Goal: Download file/media

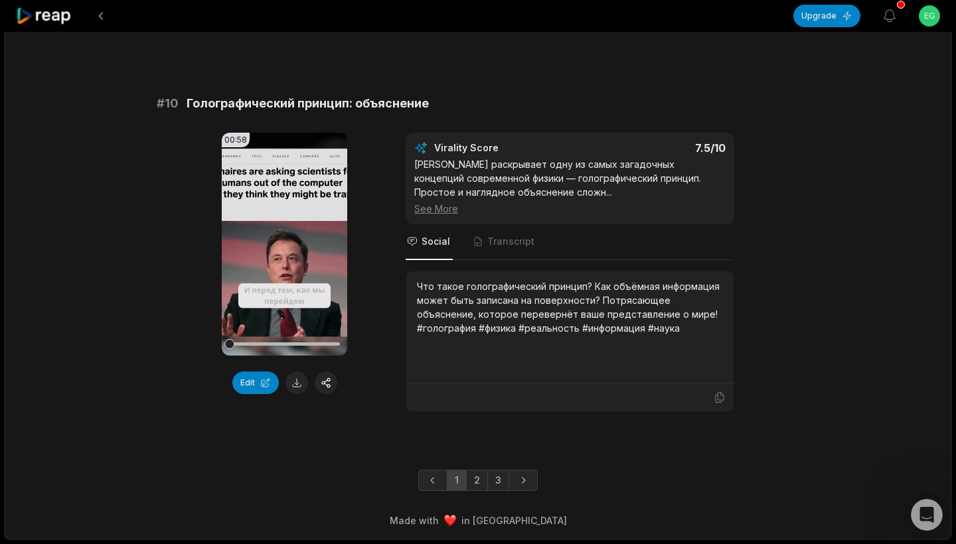
scroll to position [3649, 0]
click at [477, 485] on link "2" at bounding box center [477, 480] width 22 height 21
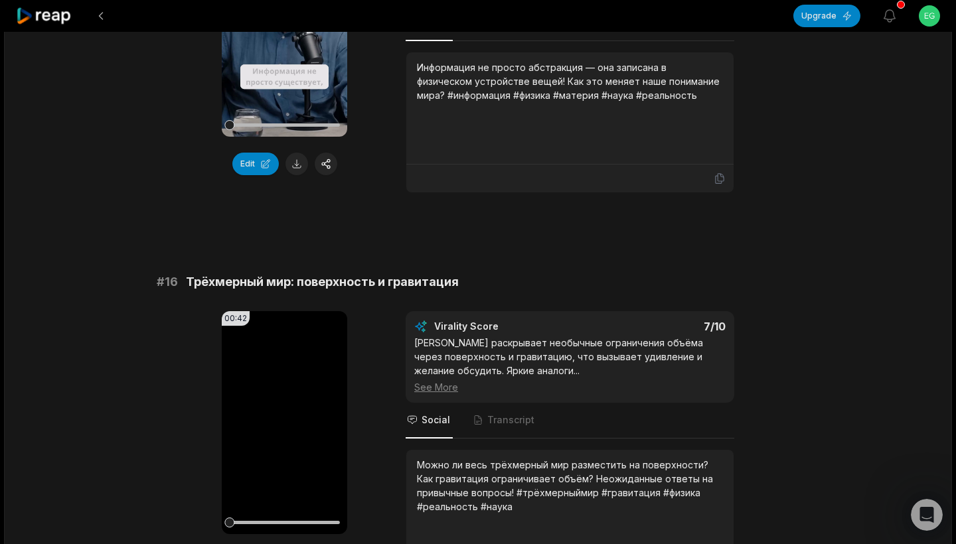
scroll to position [1925, 0]
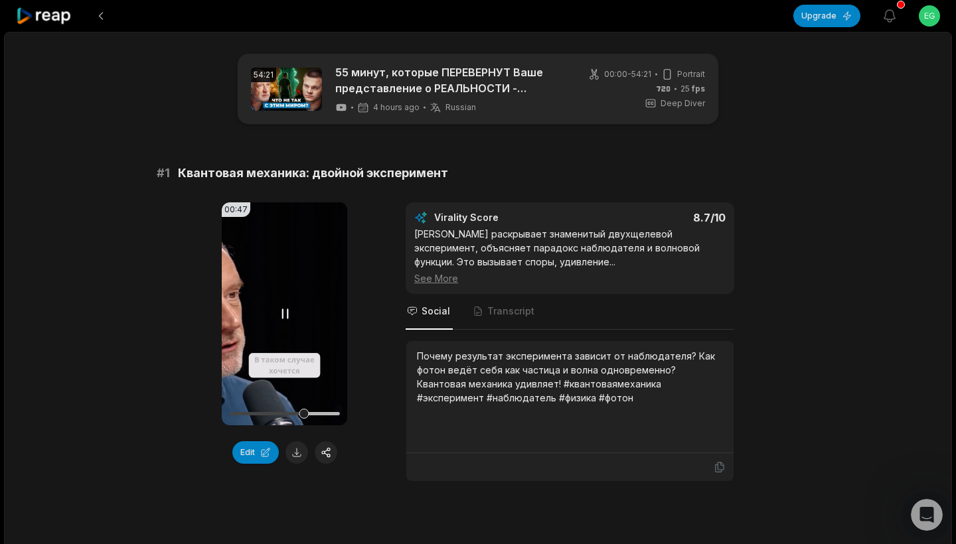
click at [299, 325] on video "Your browser does not support mp4 format." at bounding box center [284, 313] width 125 height 223
click at [283, 301] on video "Your browser does not support mp4 format." at bounding box center [284, 313] width 125 height 223
click at [287, 316] on icon at bounding box center [284, 313] width 5 height 9
click at [287, 316] on icon at bounding box center [284, 313] width 10 height 11
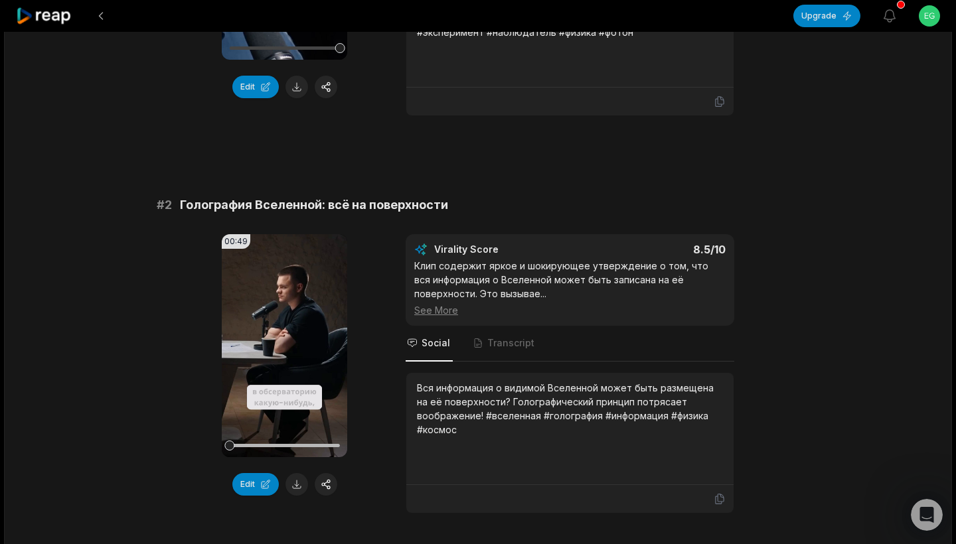
scroll to position [366, 0]
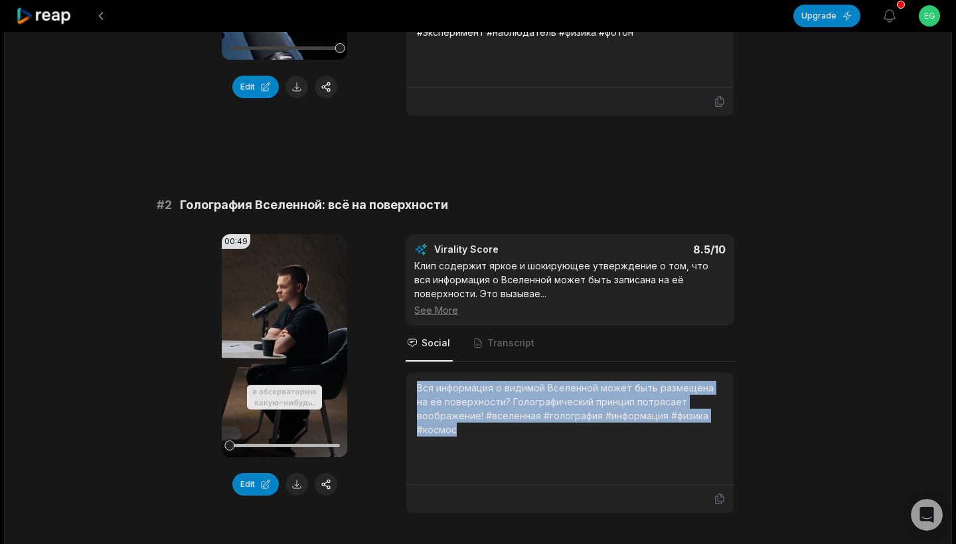
drag, startPoint x: 420, startPoint y: 389, endPoint x: 496, endPoint y: 437, distance: 90.4
click at [496, 437] on div "Вся информация о видимой Вселенной может быть размещена на её поверхности? Голо…" at bounding box center [570, 429] width 306 height 96
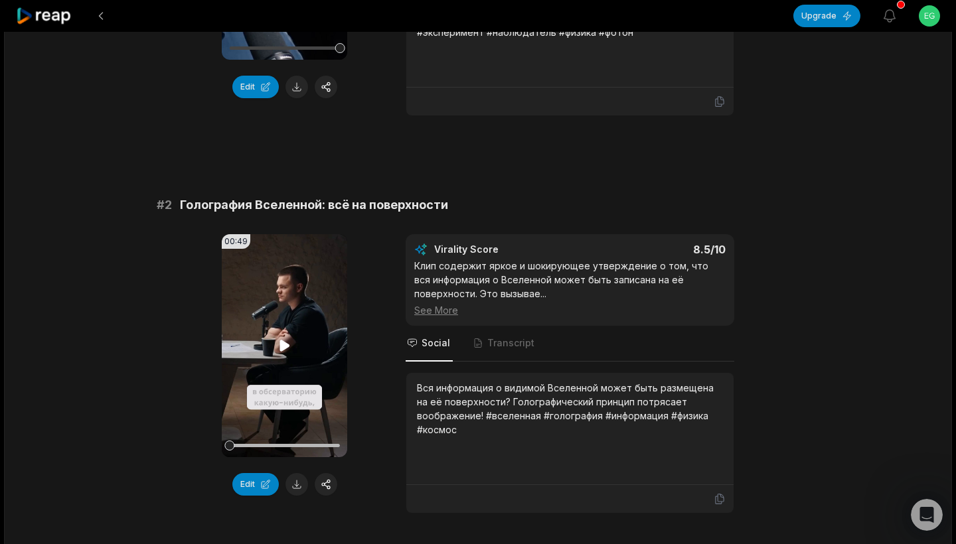
click at [272, 339] on video "Your browser does not support mp4 format." at bounding box center [284, 345] width 125 height 223
click at [285, 339] on icon at bounding box center [285, 346] width 16 height 16
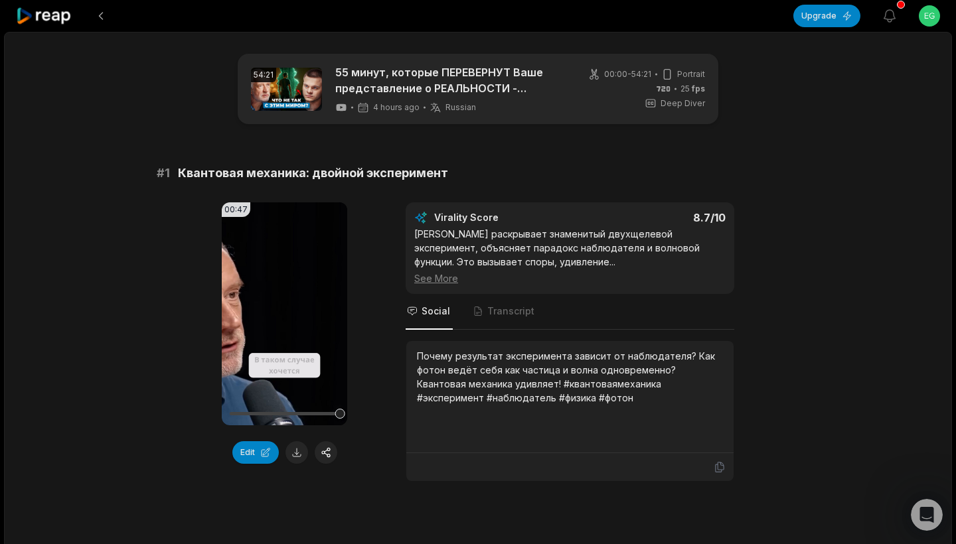
scroll to position [0, 0]
click at [297, 455] on button at bounding box center [296, 452] width 23 height 23
click at [684, 90] on span "25 fps" at bounding box center [692, 89] width 25 height 12
click at [657, 103] on icon at bounding box center [651, 104] width 12 height 12
click at [695, 108] on span "Deep Diver" at bounding box center [683, 104] width 44 height 12
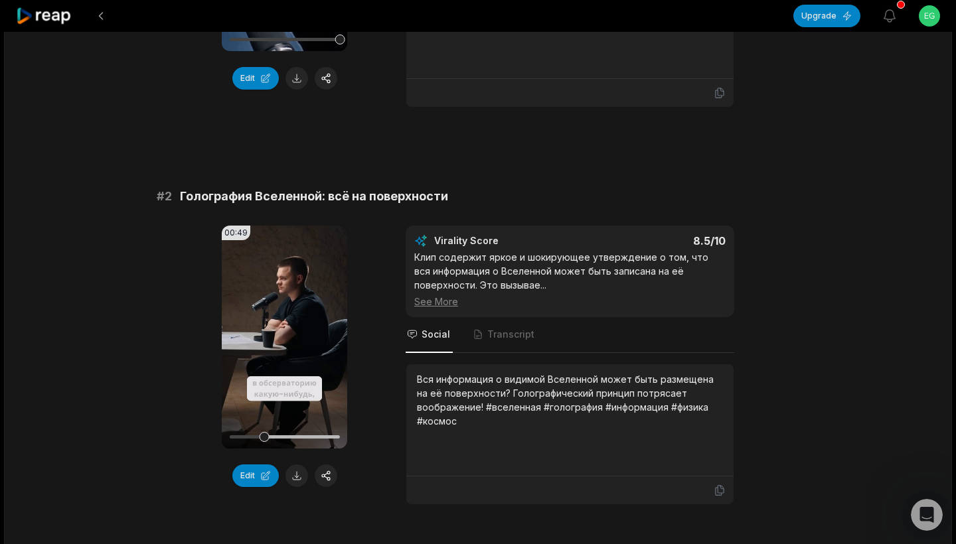
scroll to position [384, 0]
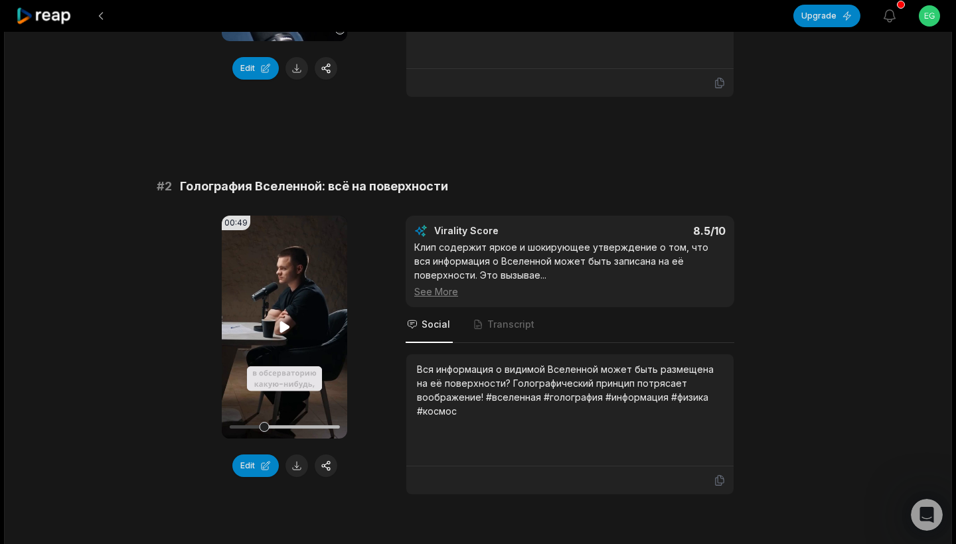
click at [277, 334] on icon at bounding box center [285, 327] width 16 height 16
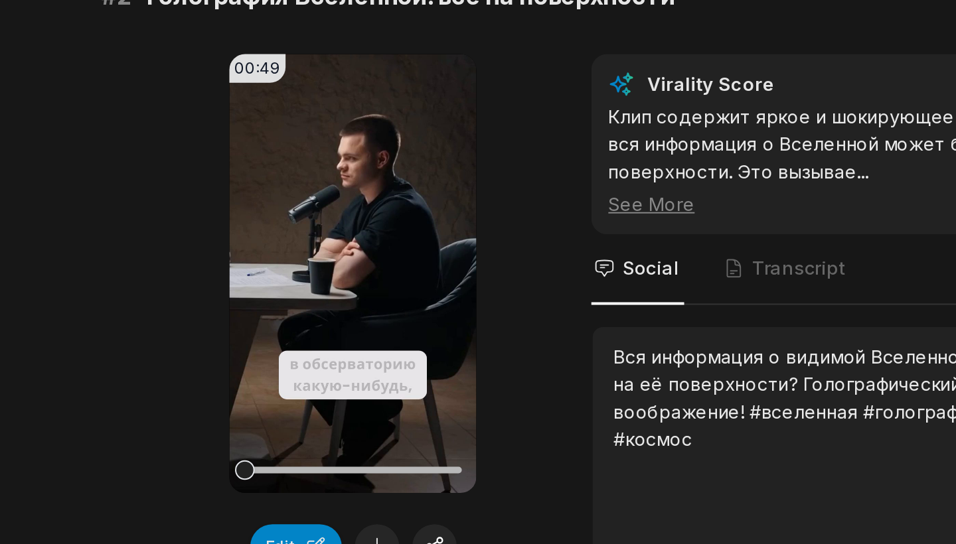
drag, startPoint x: 168, startPoint y: 240, endPoint x: 104, endPoint y: 240, distance: 63.7
click at [157, 240] on div "00:49 Your browser does not support mp4 format. Edit Virality Score 8.5 /10 Кли…" at bounding box center [478, 355] width 643 height 279
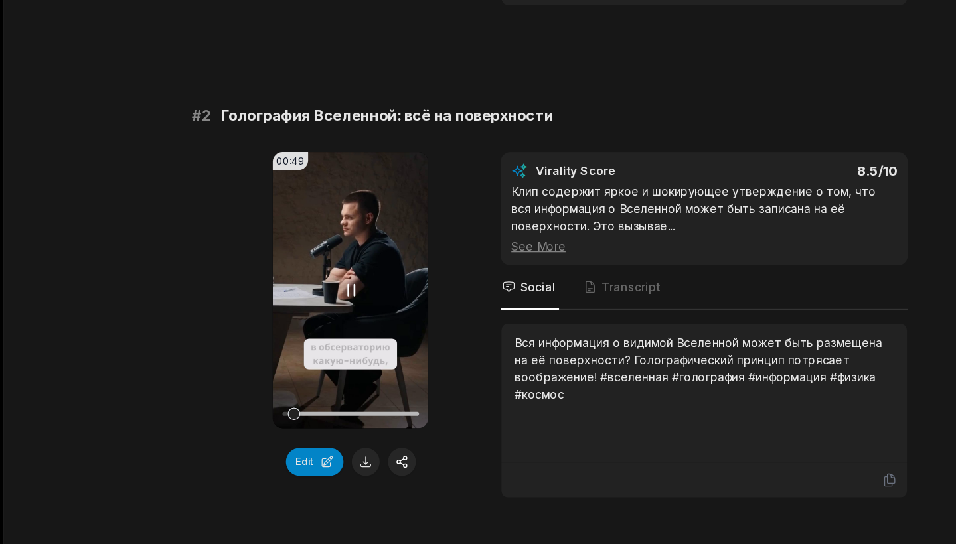
scroll to position [415, 0]
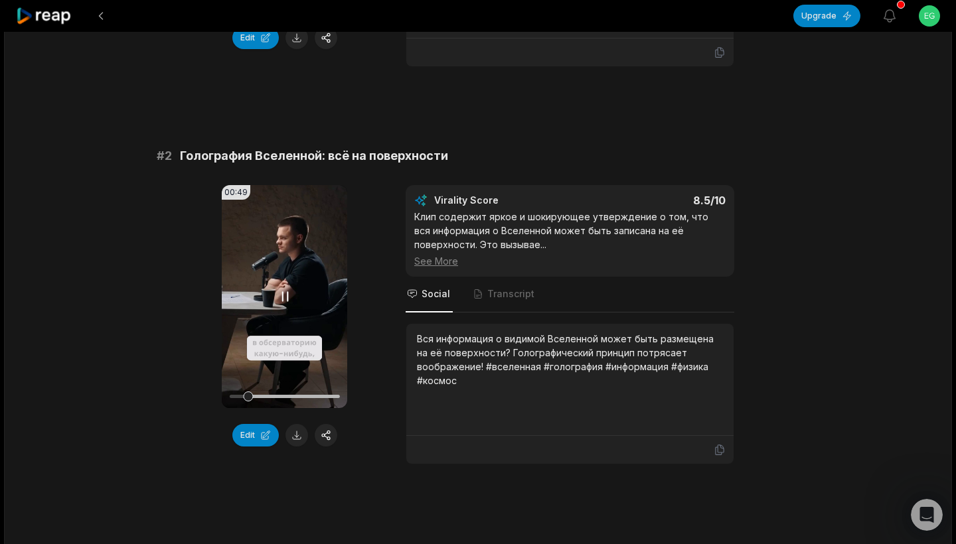
click at [289, 281] on video "Your browser does not support mp4 format." at bounding box center [284, 296] width 125 height 223
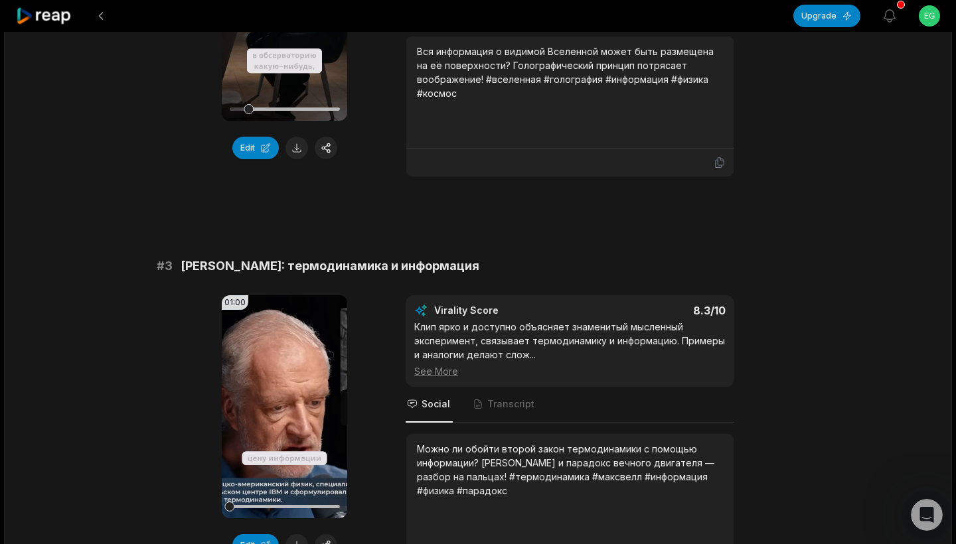
scroll to position [704, 0]
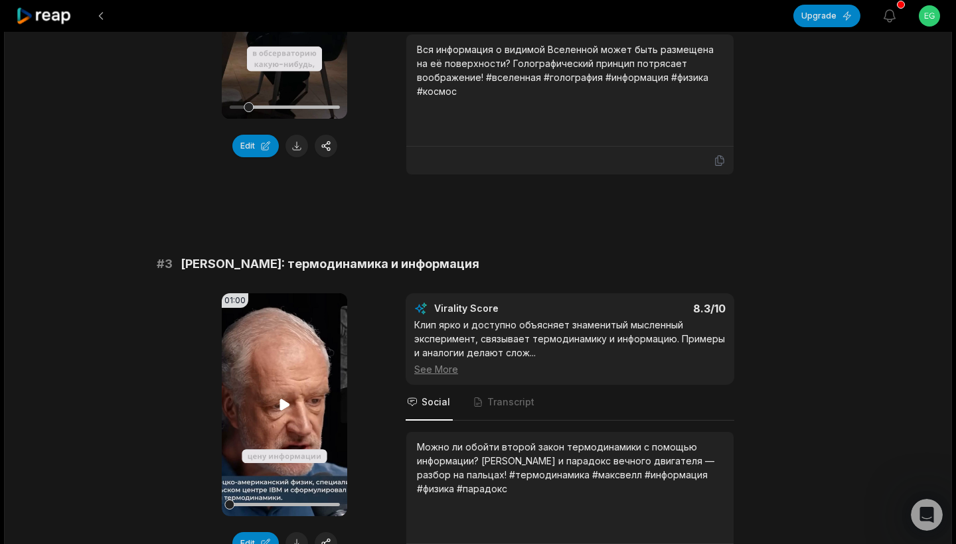
click at [284, 408] on icon at bounding box center [284, 404] width 10 height 11
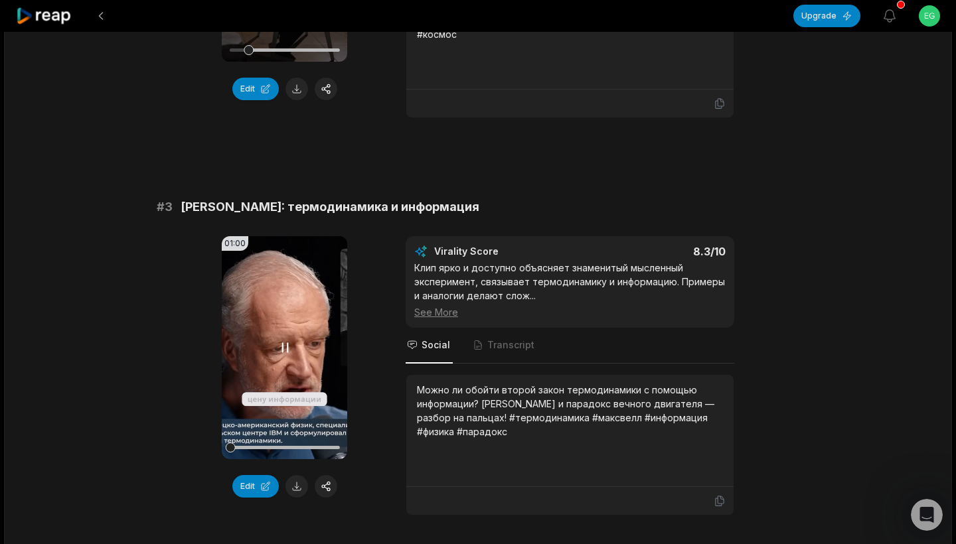
scroll to position [775, 0]
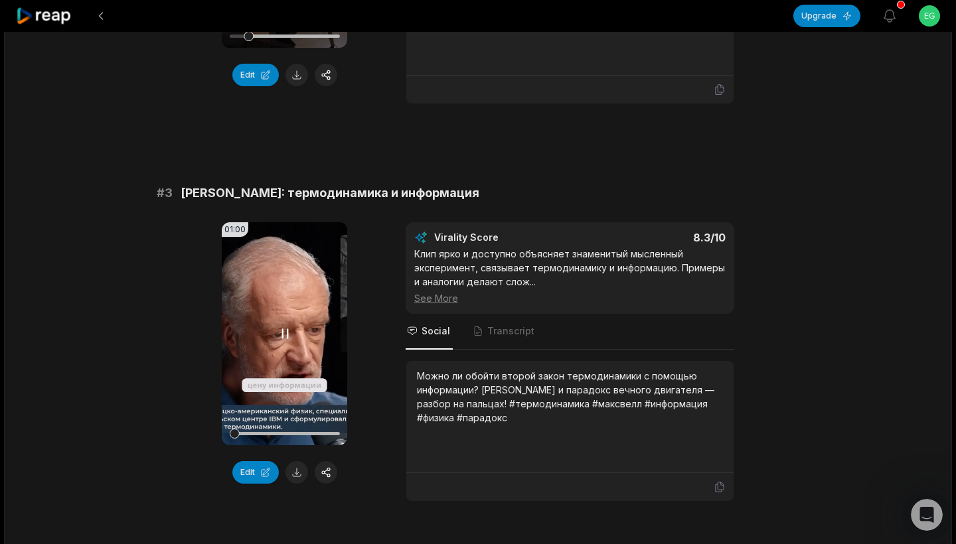
click at [286, 351] on video "Your browser does not support mp4 format." at bounding box center [284, 333] width 125 height 223
click at [286, 339] on icon at bounding box center [285, 334] width 16 height 16
click at [287, 341] on icon at bounding box center [285, 334] width 16 height 16
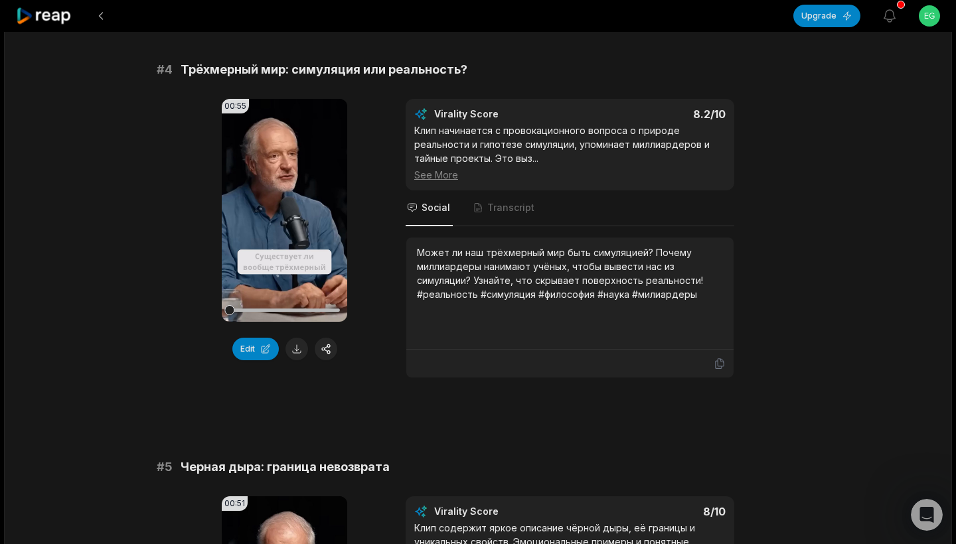
scroll to position [1303, 0]
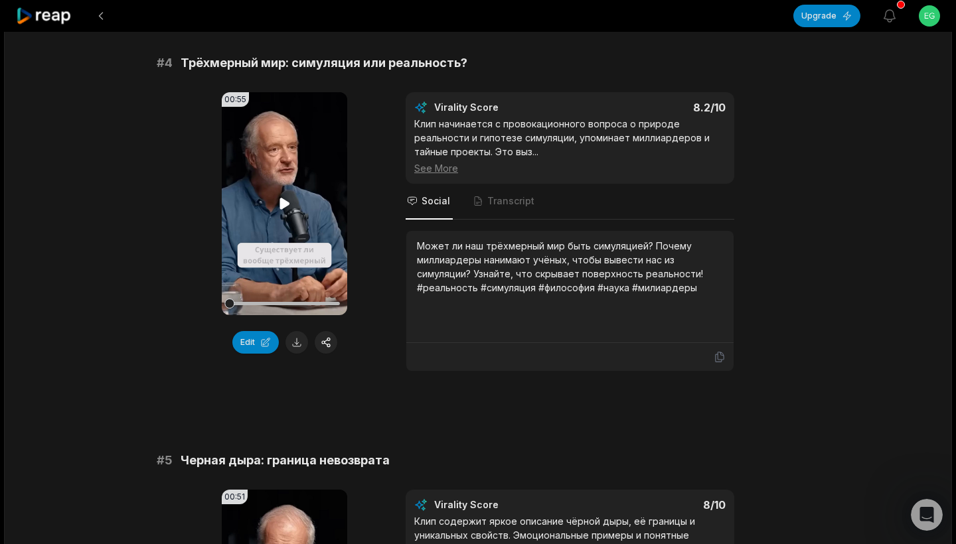
click at [289, 215] on video "Your browser does not support mp4 format." at bounding box center [284, 203] width 125 height 223
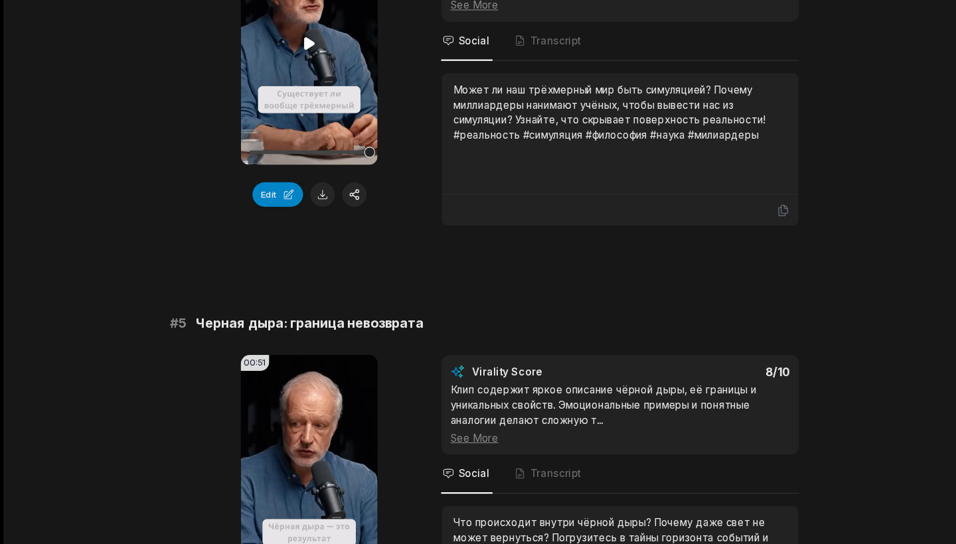
scroll to position [1447, 0]
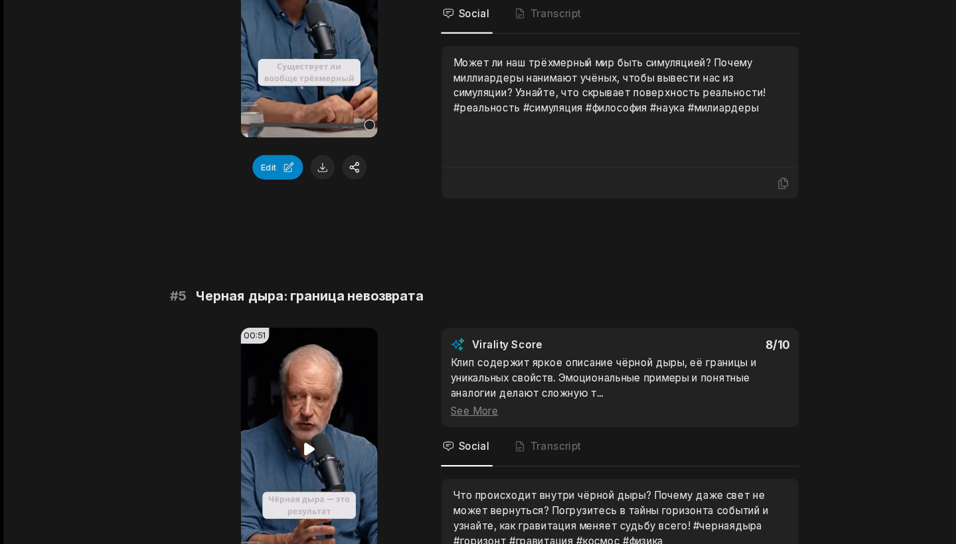
click at [275, 430] on video "Your browser does not support mp4 format." at bounding box center [284, 457] width 125 height 223
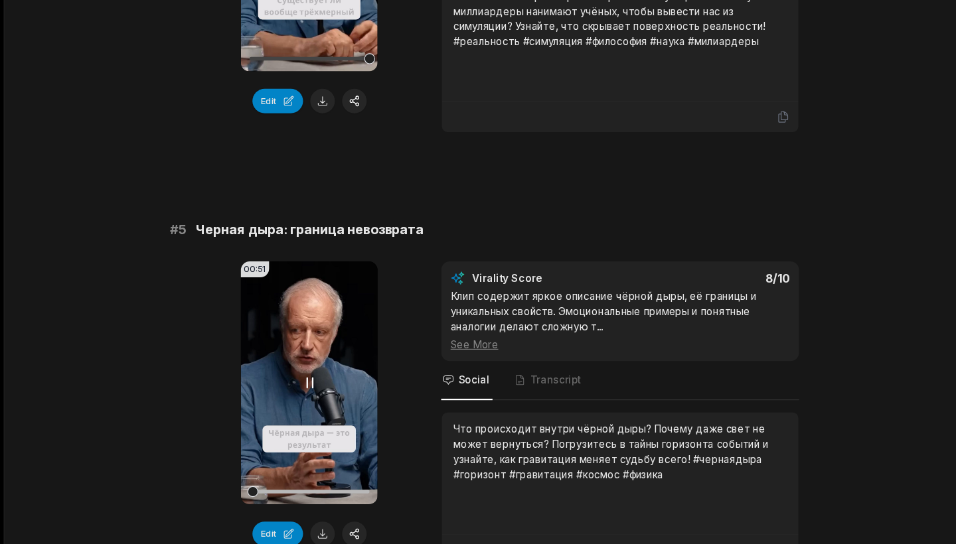
scroll to position [1512, 0]
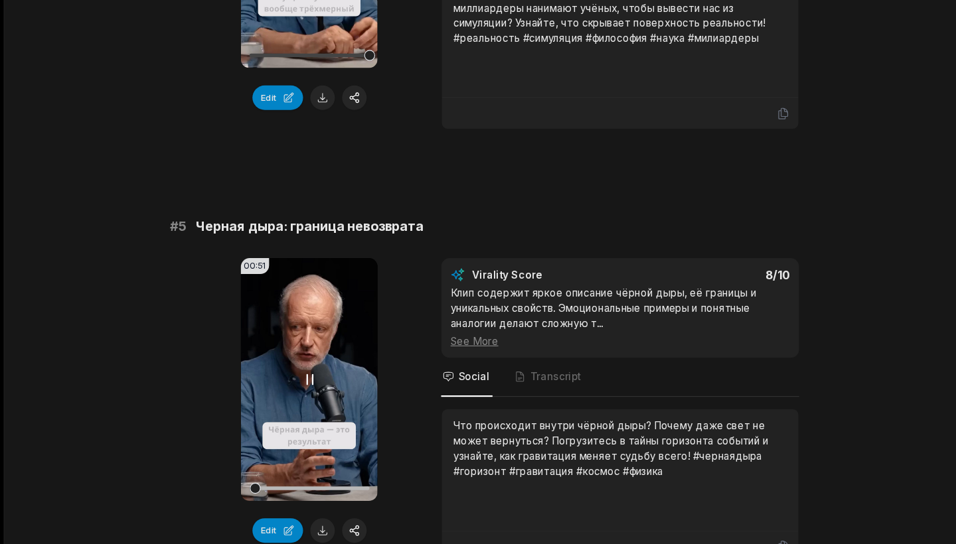
click at [287, 336] on video "Your browser does not support mp4 format." at bounding box center [284, 392] width 125 height 223
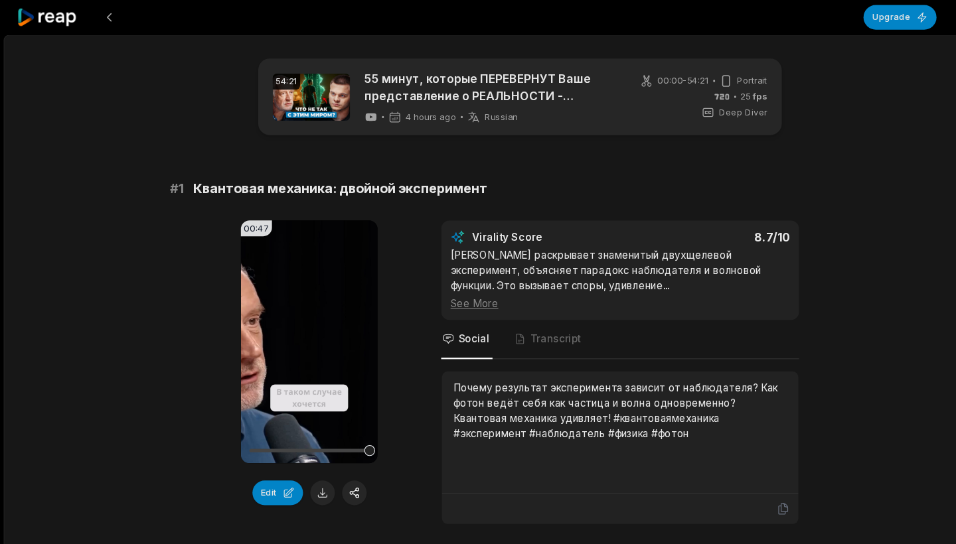
scroll to position [0, 0]
click at [100, 15] on button at bounding box center [101, 16] width 24 height 24
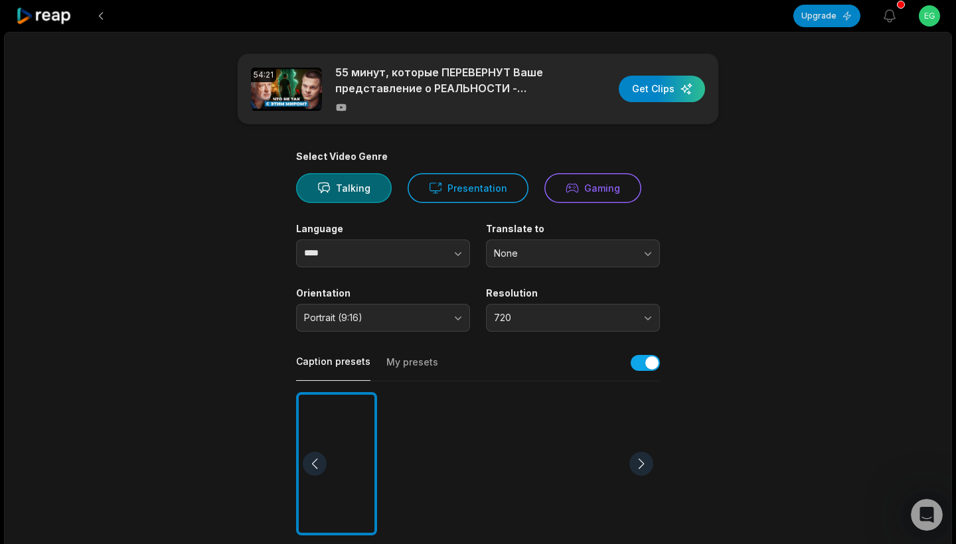
click at [43, 13] on icon at bounding box center [44, 16] width 56 height 18
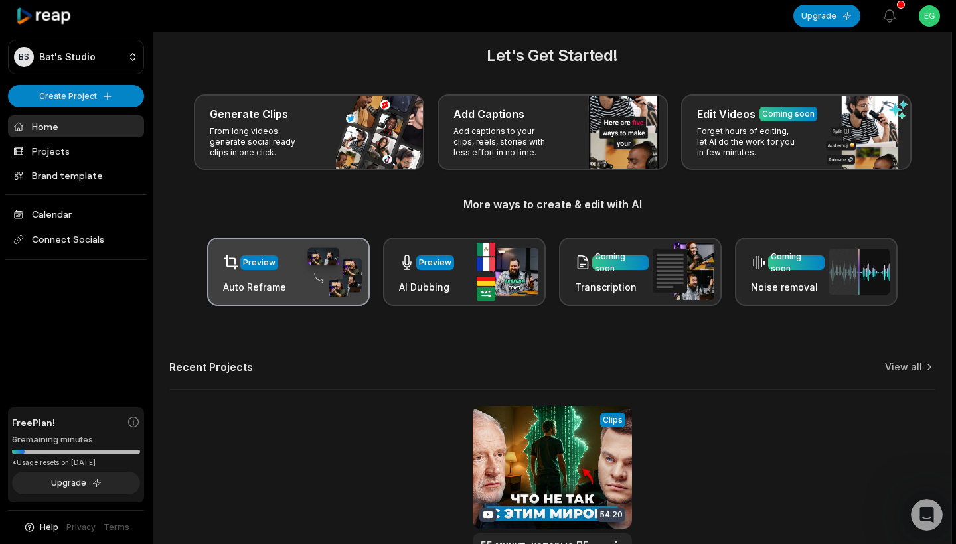
scroll to position [6, 0]
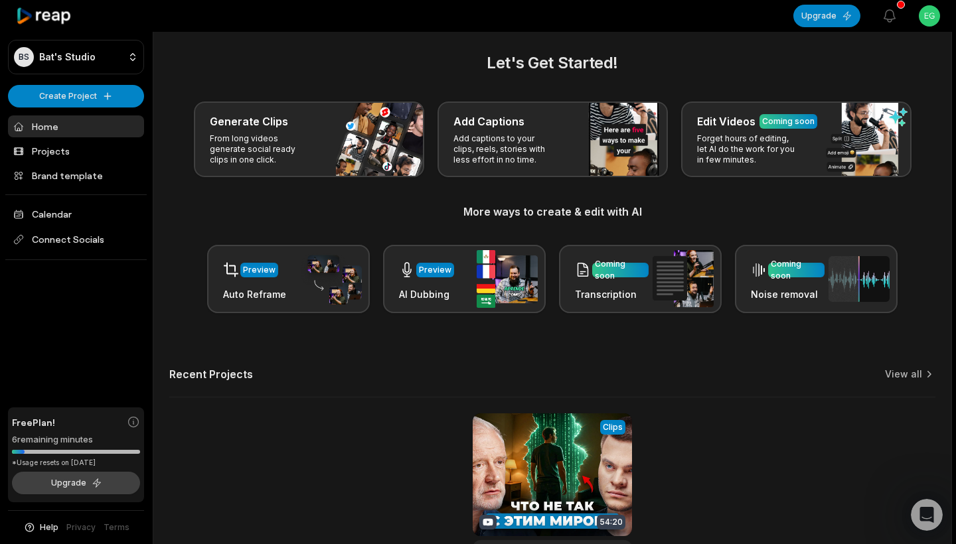
click at [109, 487] on button "Upgrade" at bounding box center [76, 483] width 128 height 23
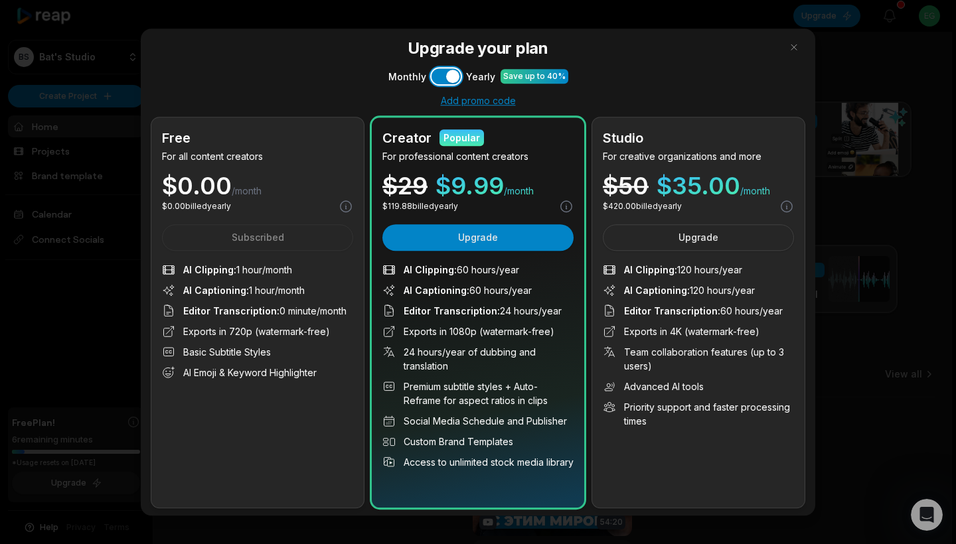
click at [446, 80] on button "Use setting" at bounding box center [446, 76] width 29 height 16
click at [910, 143] on div at bounding box center [478, 272] width 956 height 544
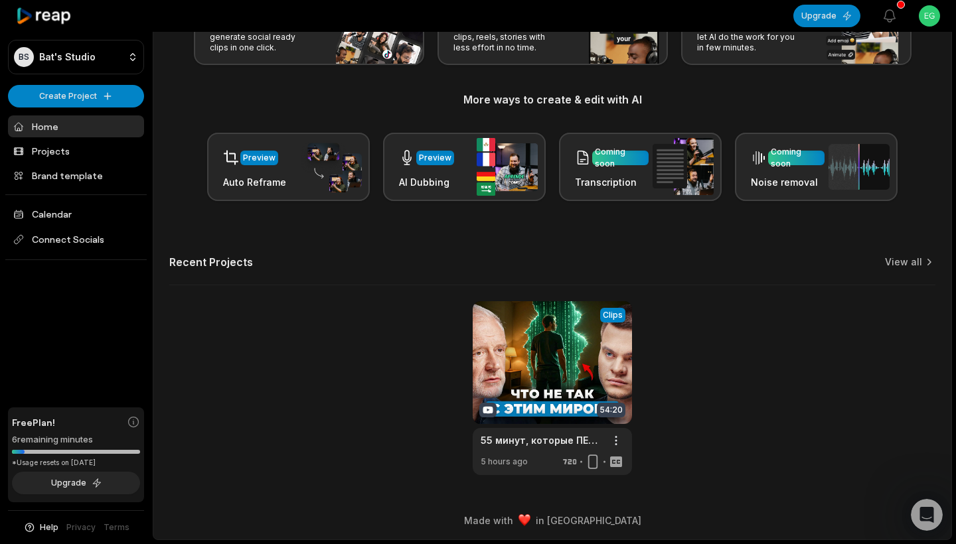
scroll to position [118, 0]
